Goal: Task Accomplishment & Management: Manage account settings

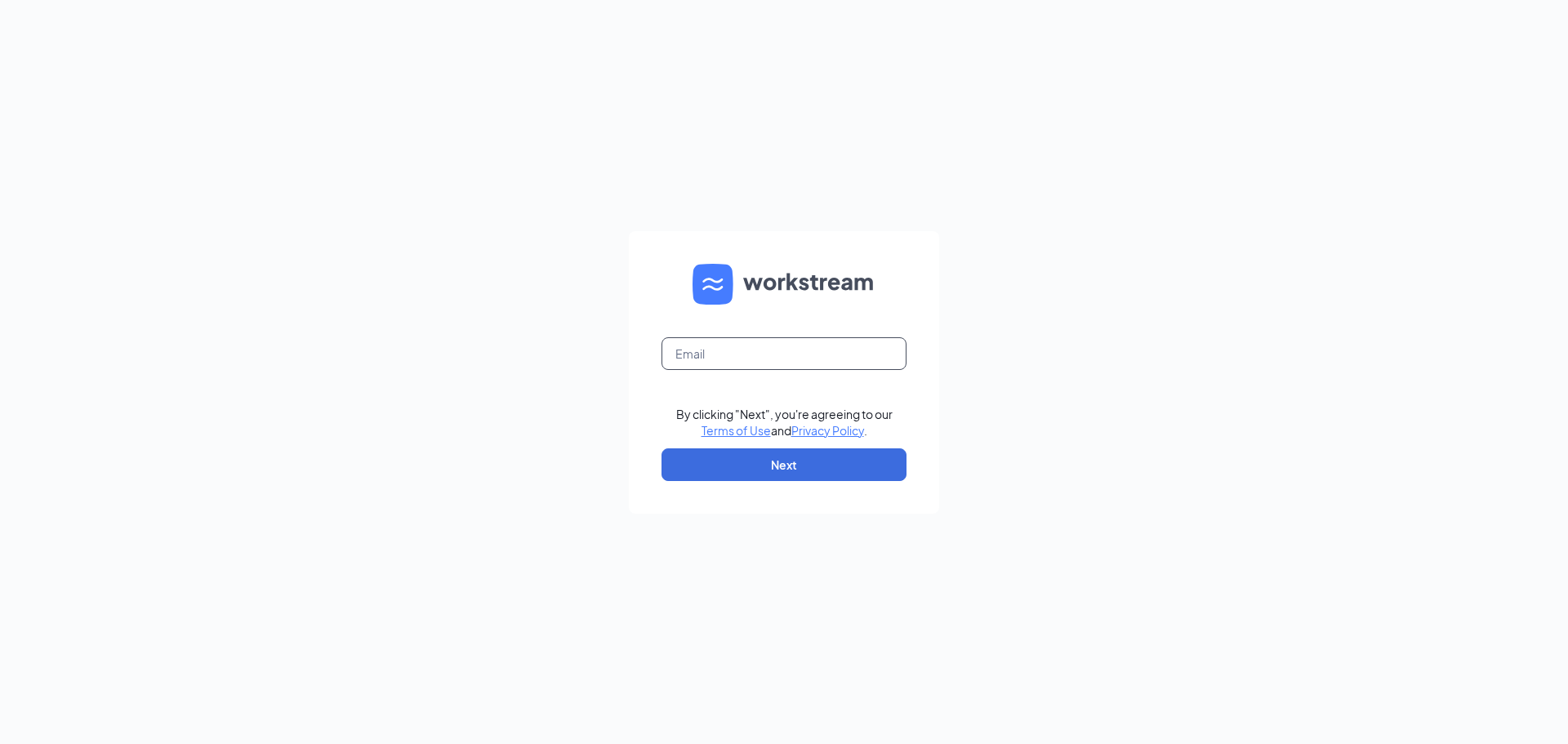
click at [751, 350] on input "text" at bounding box center [784, 354] width 245 height 33
click at [586, 350] on div "Email field is required By clicking "Next", you're agreeing to our Terms of Use…" at bounding box center [784, 372] width 1568 height 744
click at [736, 345] on input "text" at bounding box center [784, 354] width 245 height 33
type input "[EMAIL_ADDRESS]."
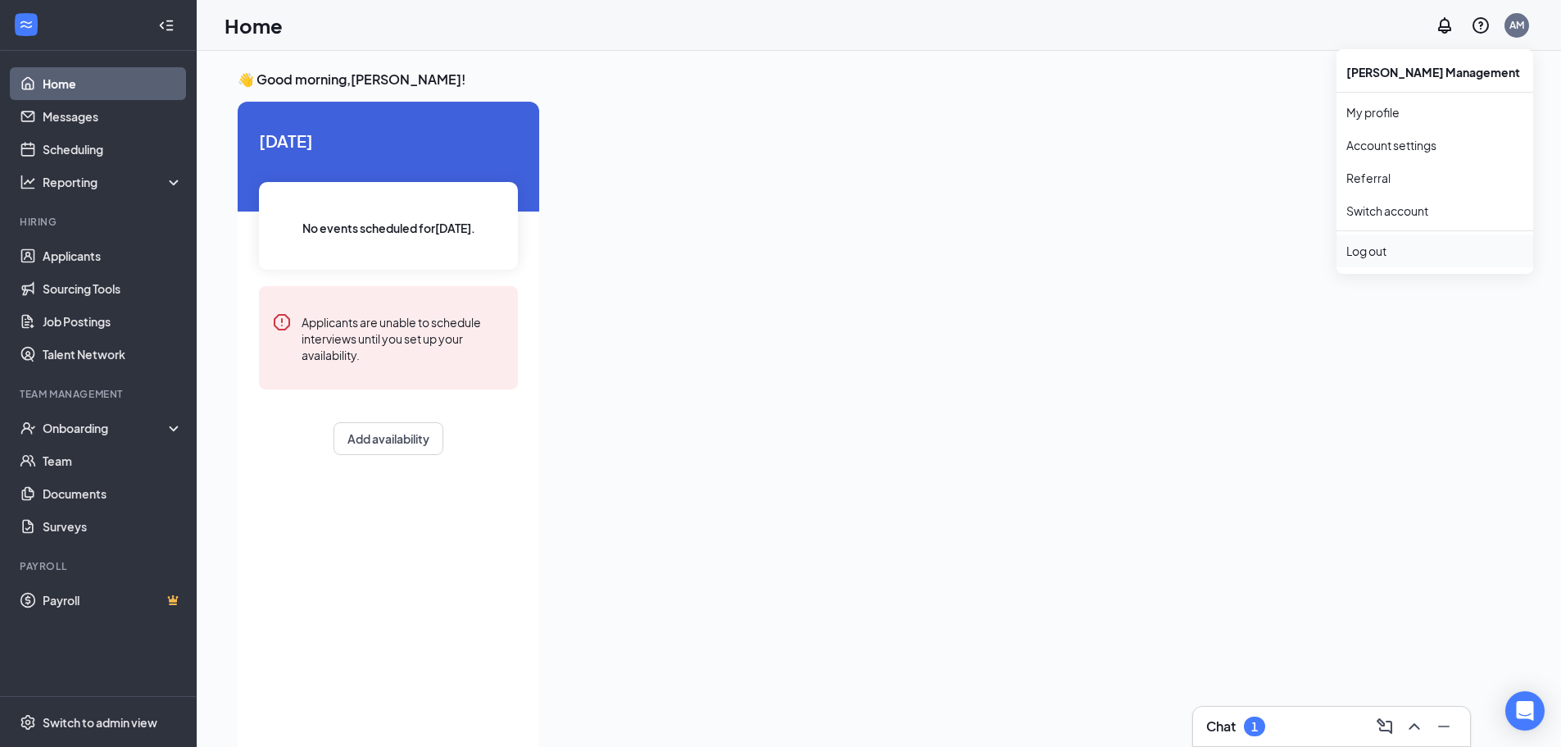
click at [1369, 242] on li "Log out" at bounding box center [1435, 250] width 197 height 33
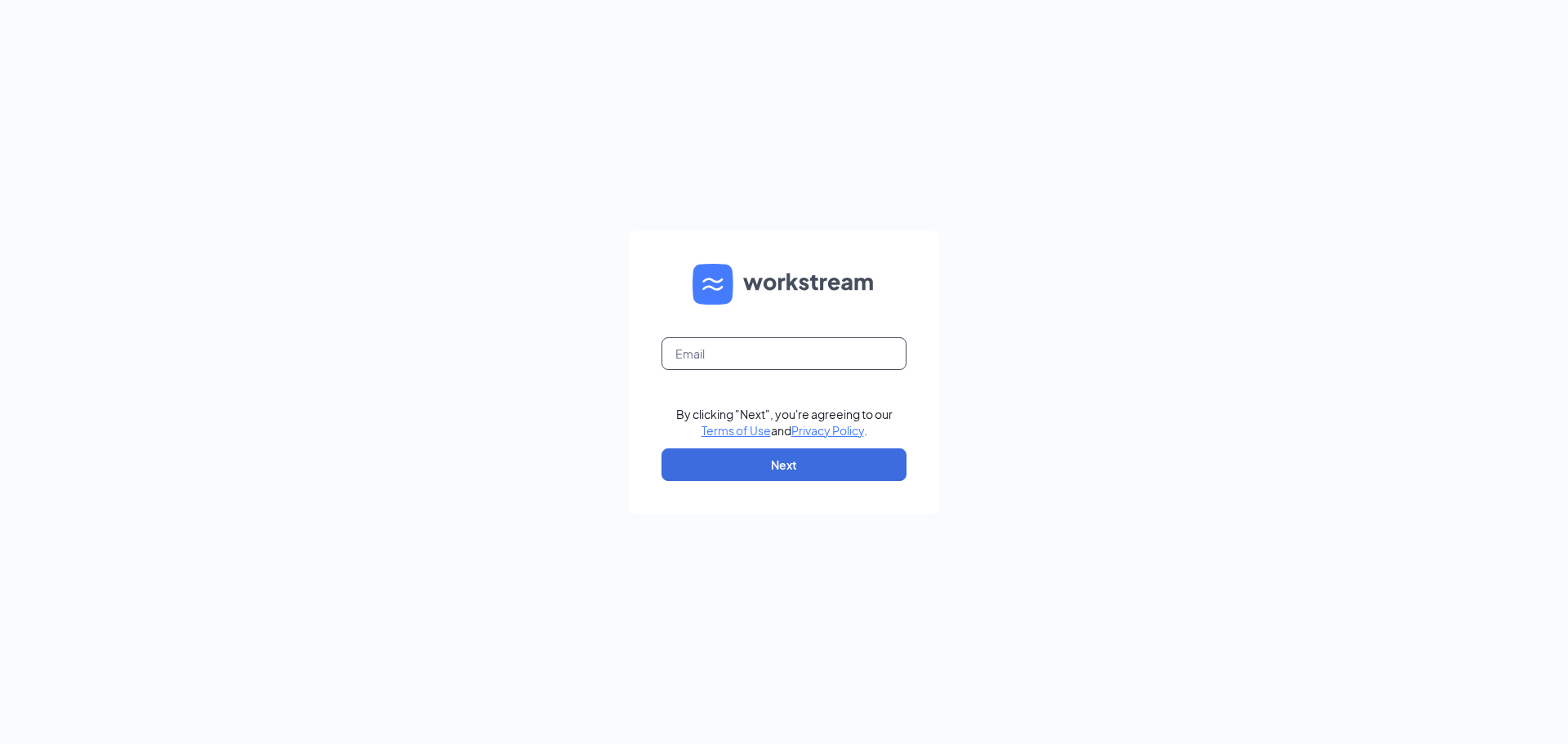
click at [835, 361] on input "text" at bounding box center [784, 354] width 245 height 33
click at [788, 362] on input "[EMAIL_ADDRESS]." at bounding box center [784, 354] width 245 height 33
type input "[EMAIL_ADDRESS][DOMAIN_NAME]"
click at [754, 466] on button "Next" at bounding box center [784, 464] width 245 height 33
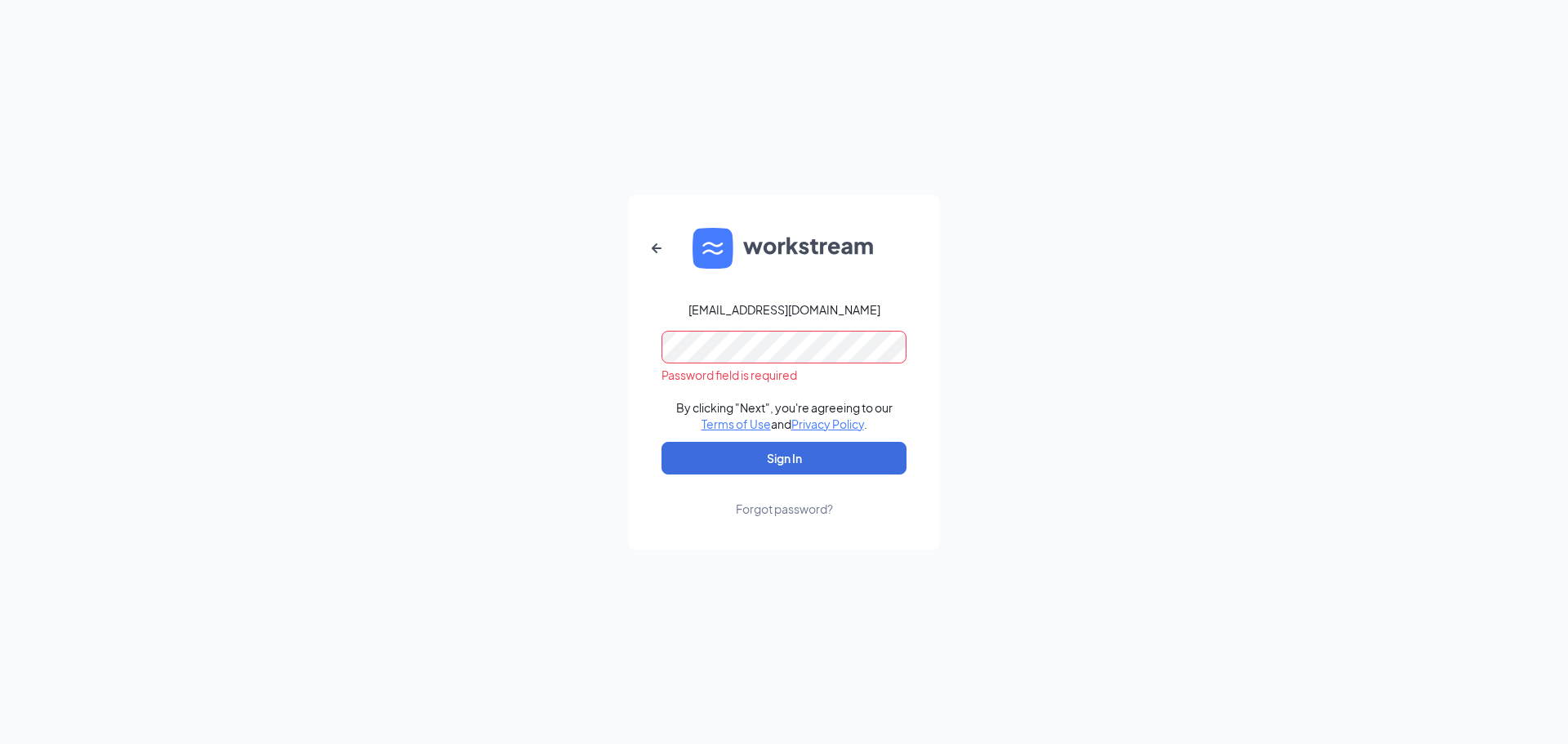
click at [758, 508] on div "Forgot password?" at bounding box center [784, 508] width 98 height 16
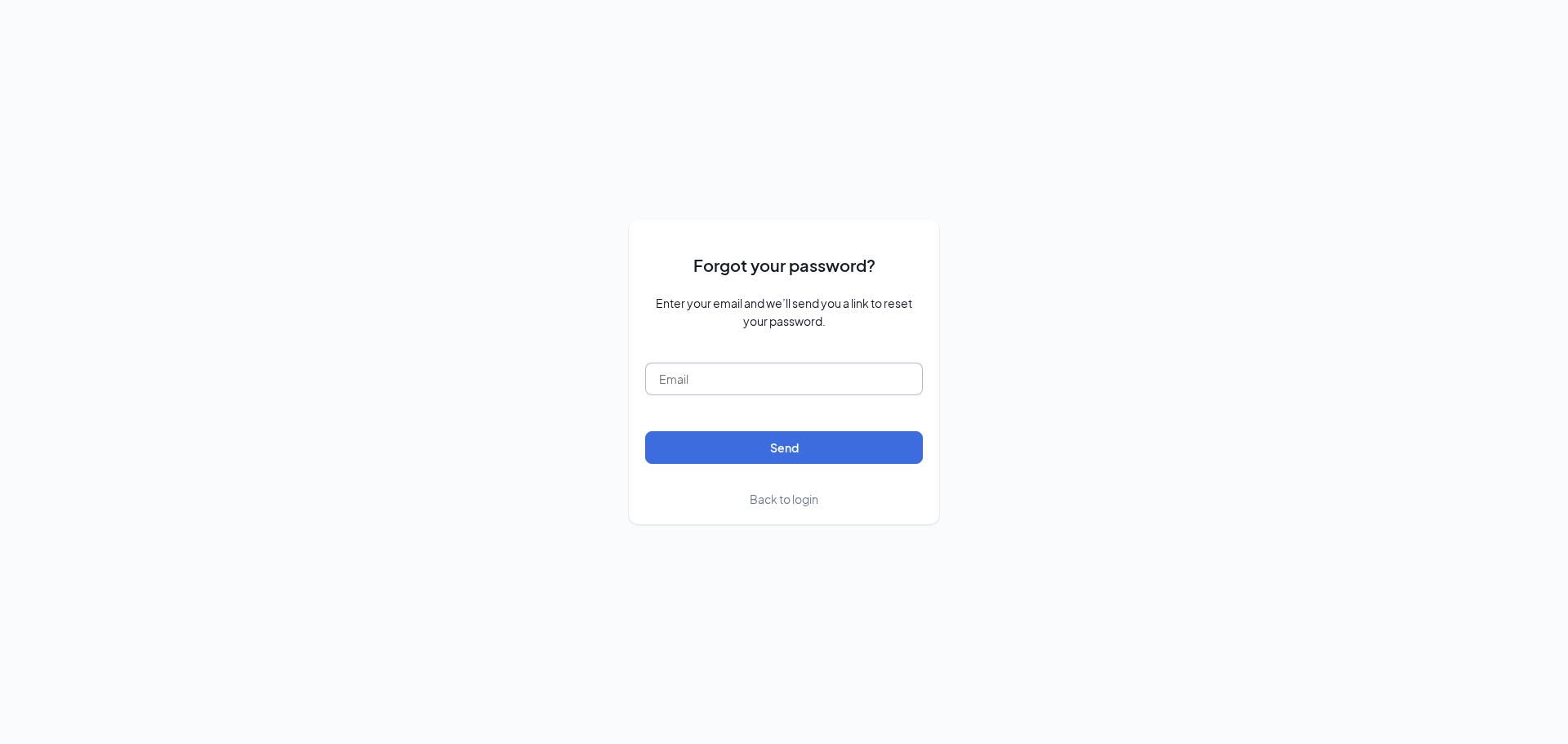
click at [758, 366] on input "text" at bounding box center [783, 378] width 278 height 33
type input "e"
type input "[EMAIL_ADDRESS][DOMAIN_NAME]"
click at [645, 431] on button "Send" at bounding box center [783, 447] width 278 height 33
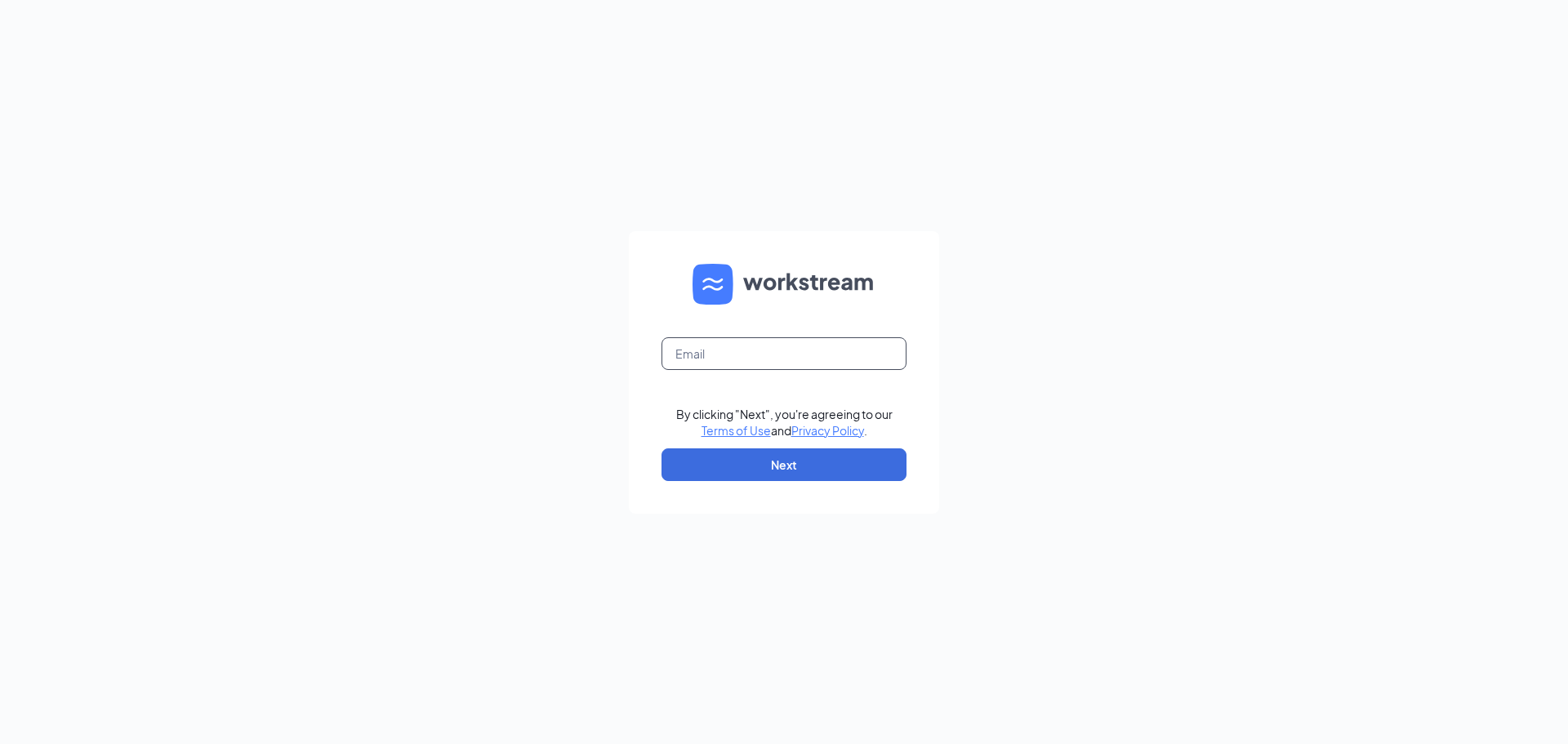
click at [808, 356] on input "text" at bounding box center [784, 354] width 245 height 33
click at [773, 459] on button "Next" at bounding box center [784, 464] width 245 height 33
click at [820, 350] on input "[EMAIL_ADDRESS]." at bounding box center [784, 354] width 245 height 33
type input "[EMAIL_ADDRESS][DOMAIN_NAME]"
click at [777, 470] on button "Next" at bounding box center [784, 464] width 245 height 33
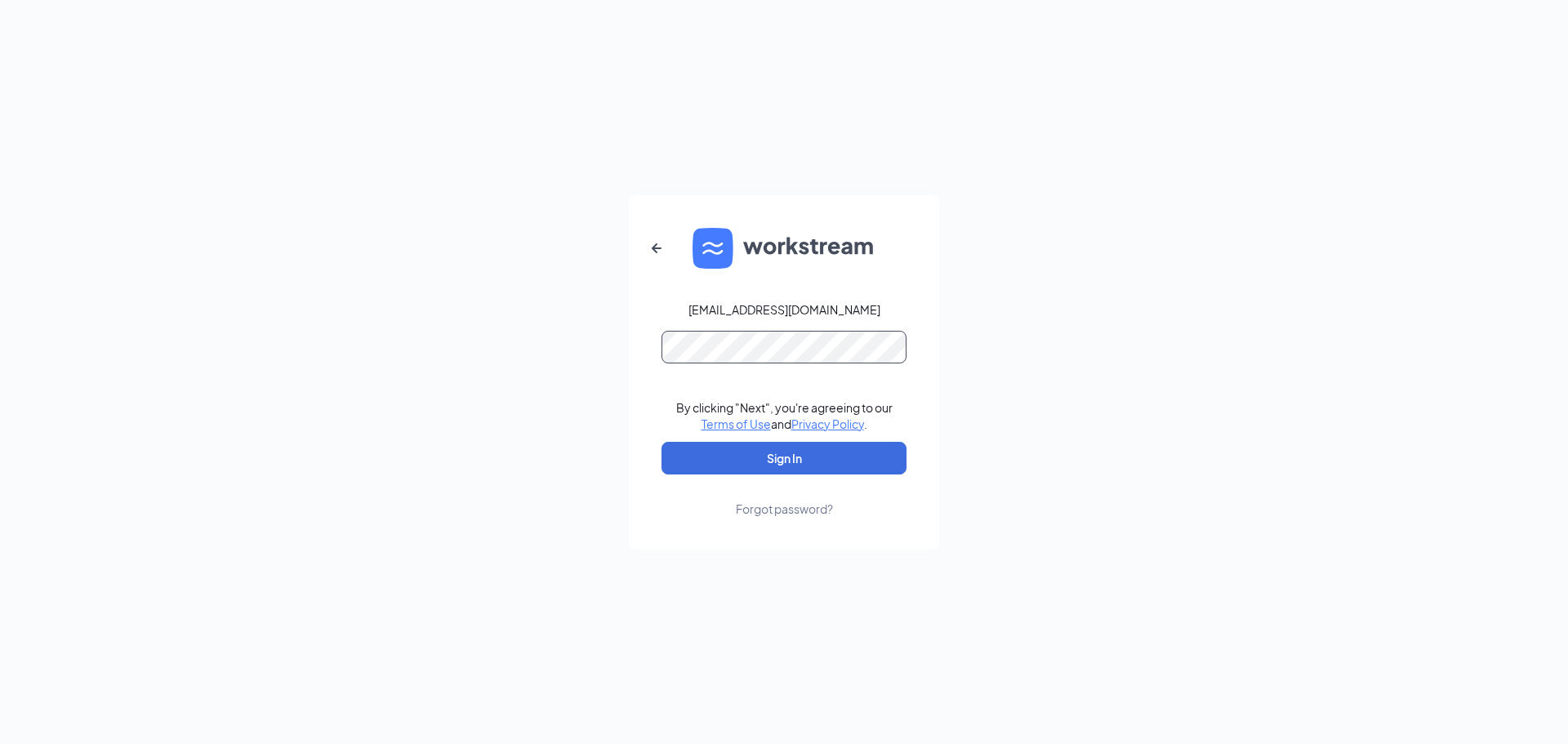
click at [661, 441] on button "Sign In" at bounding box center [784, 457] width 245 height 33
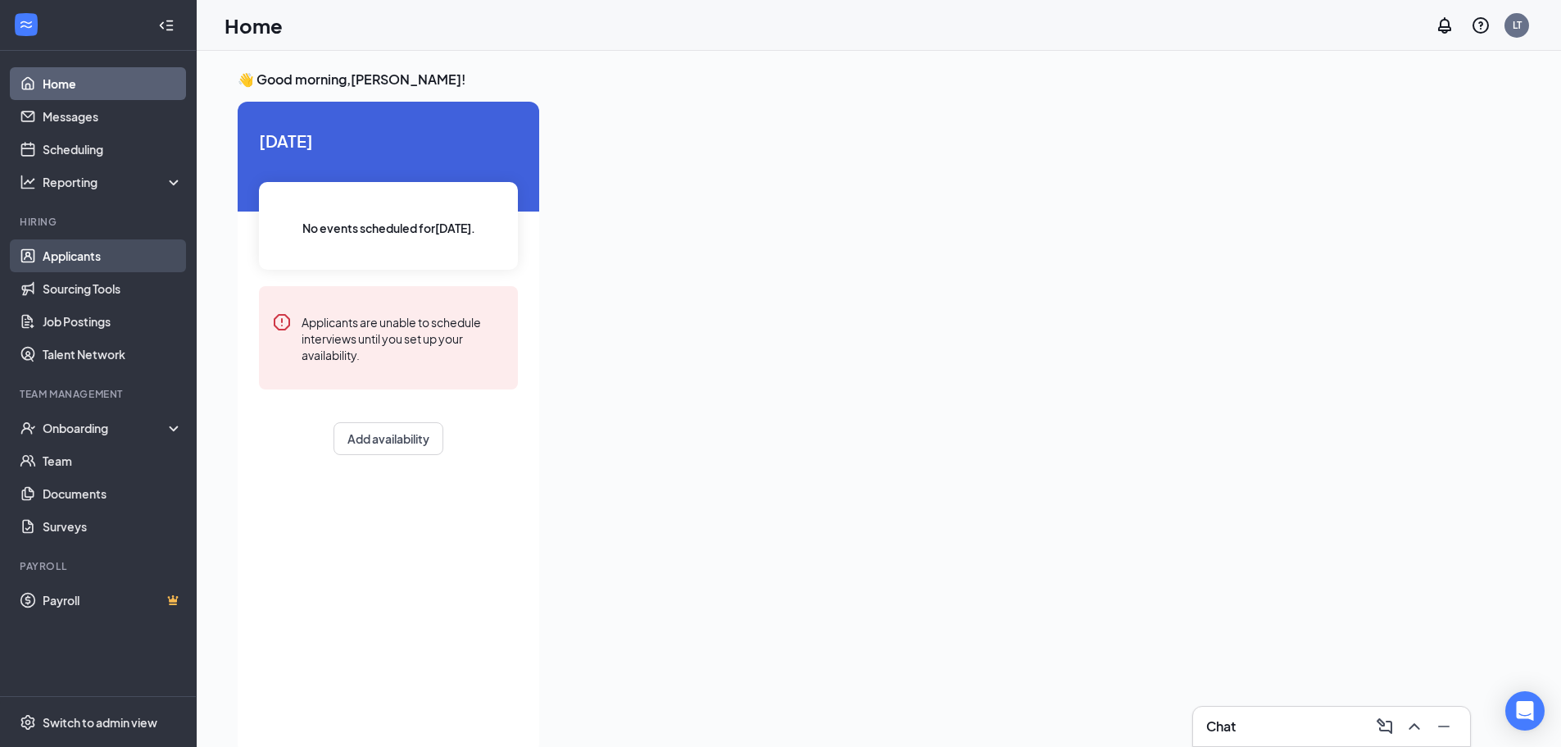
click at [144, 253] on link "Applicants" at bounding box center [113, 255] width 140 height 33
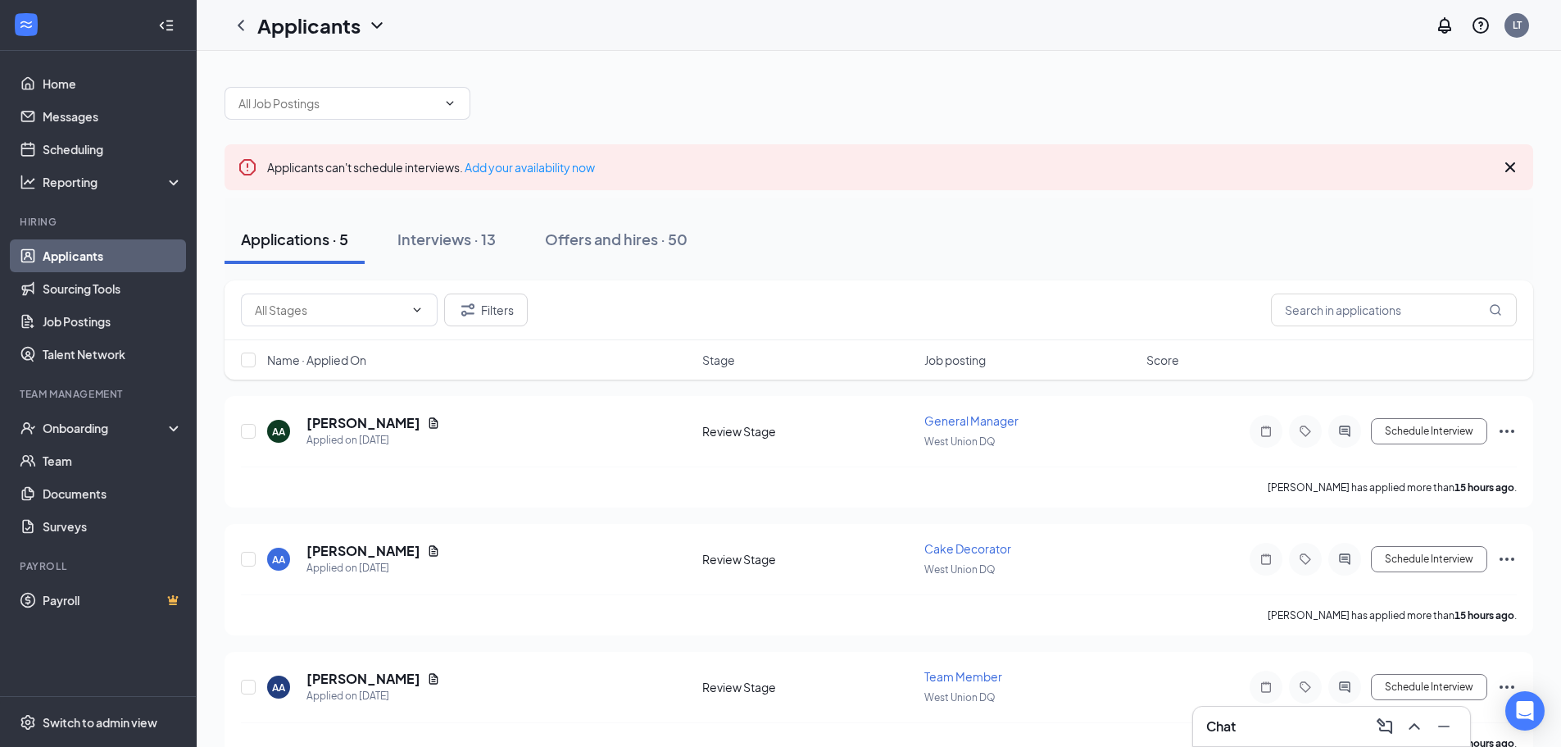
click at [1500, 22] on div "LT" at bounding box center [1481, 25] width 105 height 33
click at [1503, 22] on div "LT" at bounding box center [1517, 25] width 33 height 33
click at [1376, 114] on link "My profile" at bounding box center [1435, 112] width 177 height 16
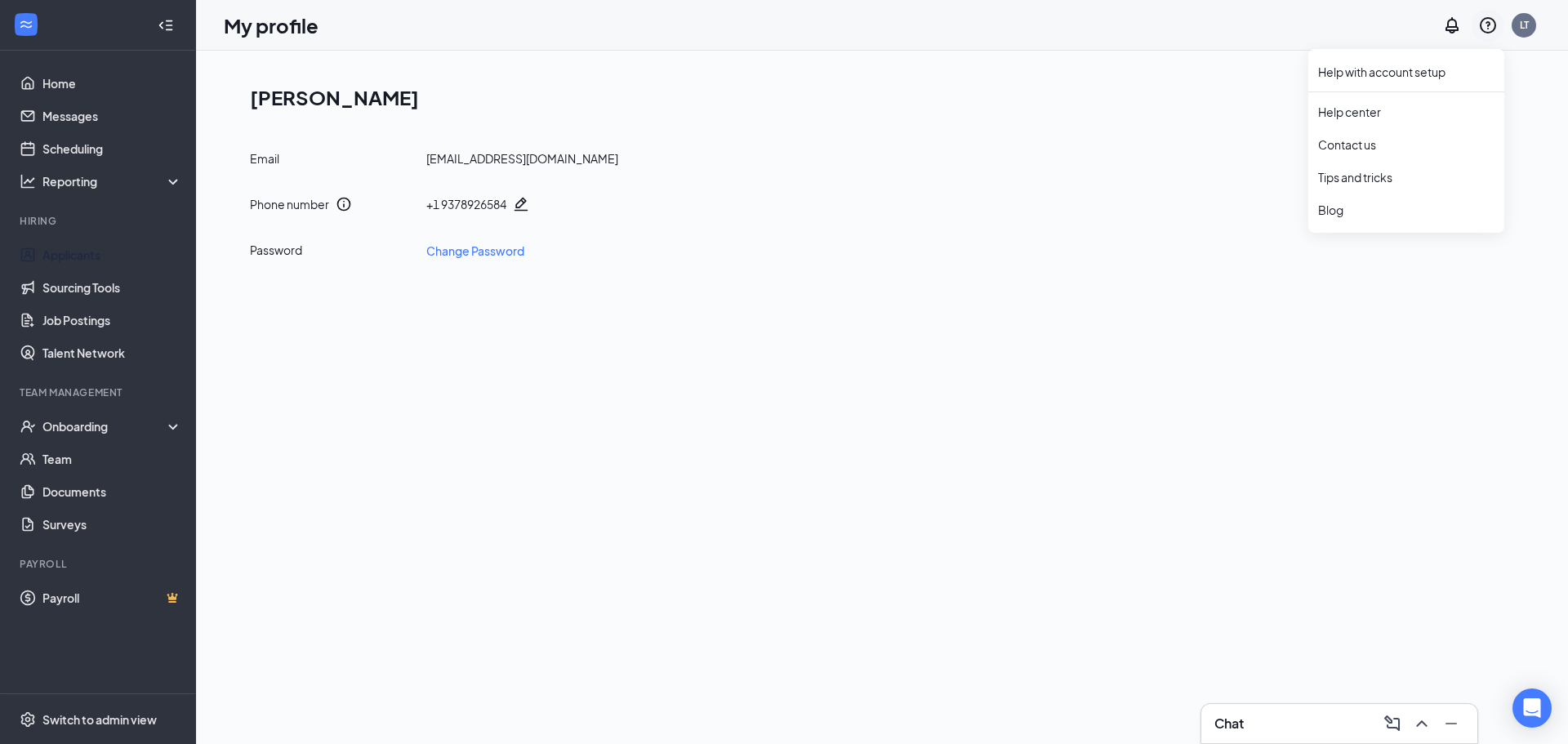
click at [1493, 37] on div at bounding box center [1487, 25] width 33 height 33
click at [1006, 165] on div "Email levit9290@gmail.com" at bounding box center [889, 158] width 1277 height 16
